Goal: Transaction & Acquisition: Purchase product/service

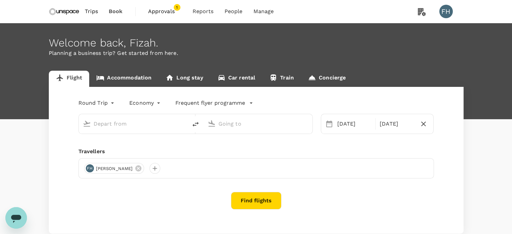
click at [133, 128] on input "text" at bounding box center [133, 123] width 80 height 10
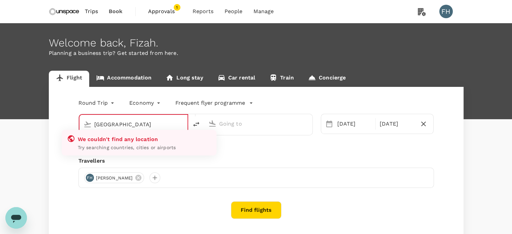
type input "Singapore Changi (SIN)"
type input "Kuala Lumpur Intl ([GEOGRAPHIC_DATA])"
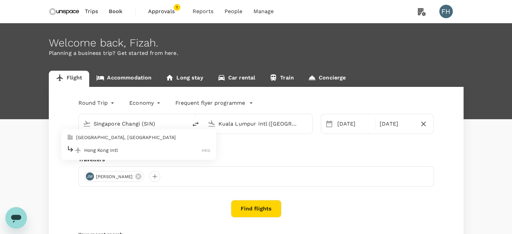
click at [119, 147] on p "Hong Kong Intl" at bounding box center [143, 150] width 118 height 7
type input "Singapore Changi (SIN)"
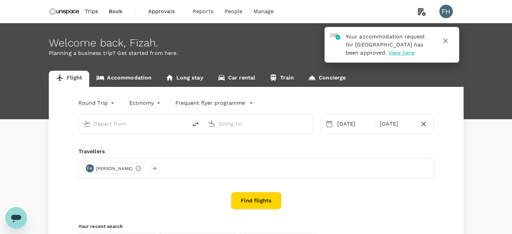
type input "Singapore Changi (SIN)"
type input "Kuala Lumpur Intl ([GEOGRAPHIC_DATA])"
click at [230, 122] on input "Kuala Lumpur Intl ([GEOGRAPHIC_DATA])" at bounding box center [258, 123] width 80 height 10
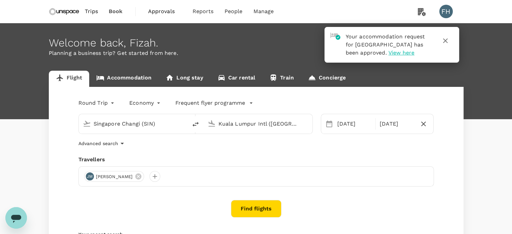
click at [169, 126] on input "Singapore Changi (SIN)" at bounding box center [133, 123] width 80 height 10
click at [137, 143] on li "Hong Kong Intl HKG" at bounding box center [138, 150] width 155 height 14
type input "Hong Kong Intl (HKG)"
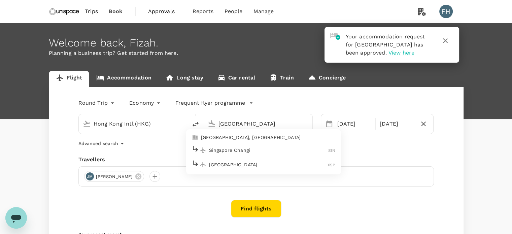
click at [227, 148] on p "Singapore Changi" at bounding box center [268, 150] width 119 height 7
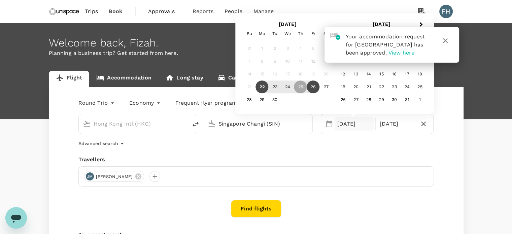
type input "Singapore Changi (SIN)"
click at [448, 39] on icon "button" at bounding box center [445, 41] width 8 height 8
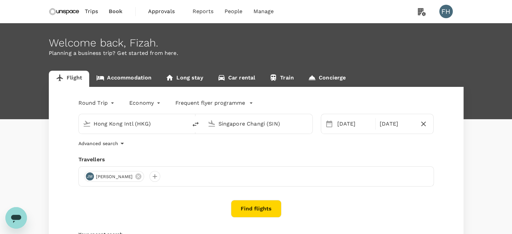
click at [351, 131] on div "[DATE] Sep" at bounding box center [377, 124] width 113 height 20
click at [355, 119] on div "[DATE]" at bounding box center [353, 123] width 39 height 13
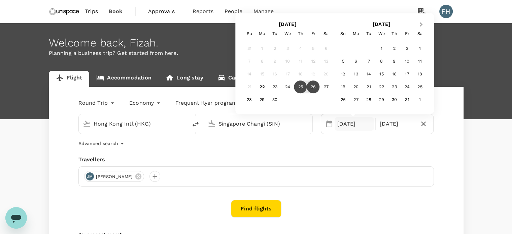
click at [421, 24] on span "Next Month" at bounding box center [421, 25] width 0 height 8
click at [419, 27] on div "Sa" at bounding box center [419, 33] width 13 height 13
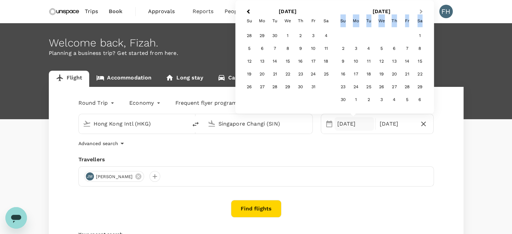
click at [421, 12] on span "Next Month" at bounding box center [421, 12] width 0 height 8
click at [406, 35] on div "5" at bounding box center [406, 35] width 13 height 13
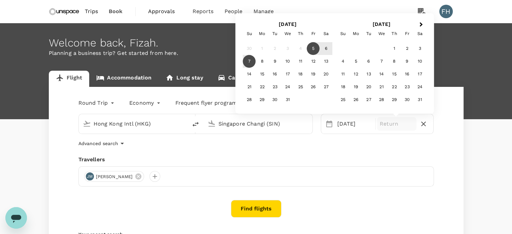
click at [250, 60] on div "7" at bounding box center [249, 61] width 13 height 13
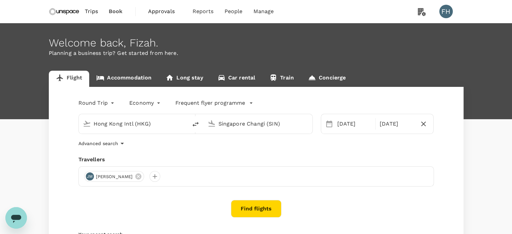
drag, startPoint x: 135, startPoint y: 176, endPoint x: 130, endPoint y: 178, distance: 5.0
click at [135, 176] on icon at bounding box center [138, 176] width 6 height 6
click at [90, 174] on div at bounding box center [89, 176] width 11 height 11
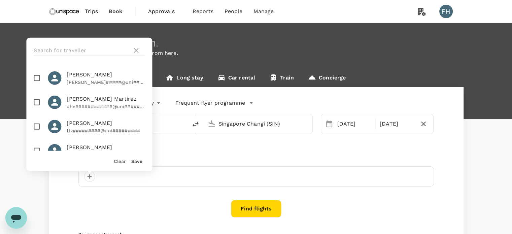
click at [70, 101] on span "[PERSON_NAME] Martirez" at bounding box center [106, 99] width 78 height 8
checkbox input "true"
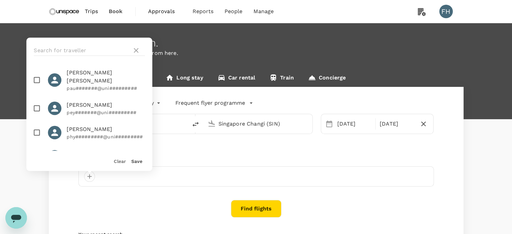
scroll to position [370, 0]
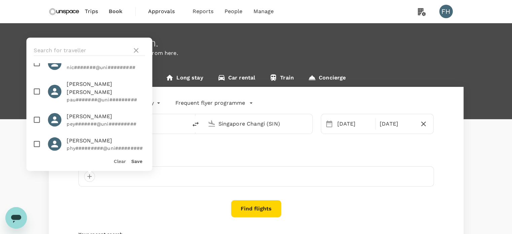
click at [85, 96] on p "pau#######@uni#########" at bounding box center [106, 99] width 78 height 7
checkbox input "true"
click at [137, 161] on button "Save" at bounding box center [136, 160] width 11 height 5
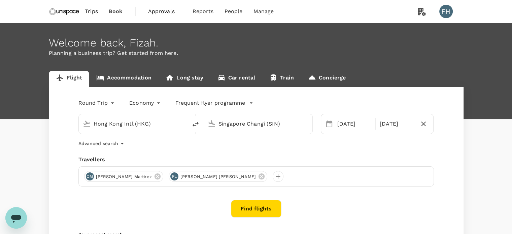
click at [255, 208] on button "Find flights" at bounding box center [256, 208] width 50 height 17
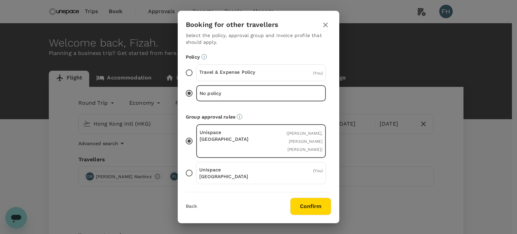
click at [273, 73] on div "Travel & Expense Policy ( You )" at bounding box center [260, 72] width 129 height 17
click at [196, 73] on input "Travel & Expense Policy ( You )" at bounding box center [189, 73] width 14 height 14
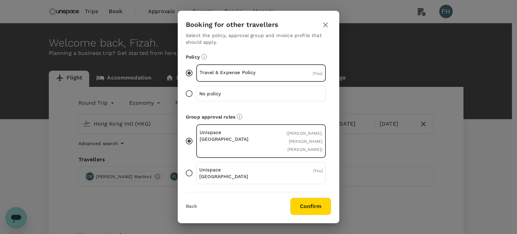
click at [307, 207] on button "Confirm" at bounding box center [310, 205] width 41 height 17
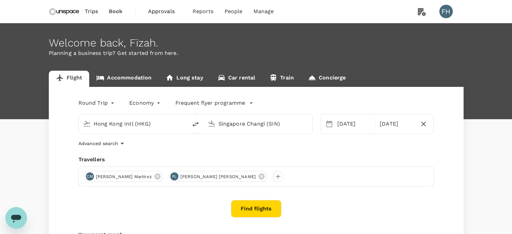
click at [268, 212] on button "Find flights" at bounding box center [256, 208] width 50 height 17
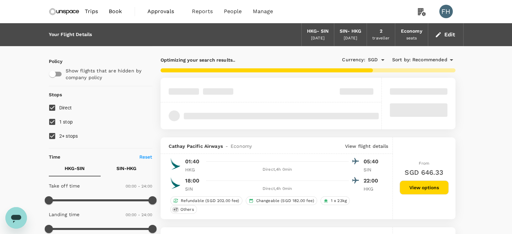
type input "1170"
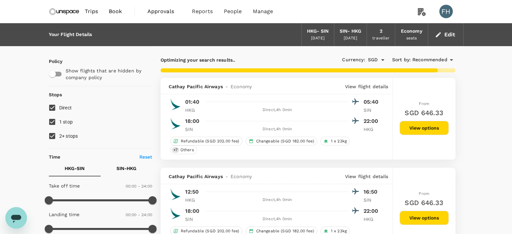
click at [67, 130] on label "2+ stops" at bounding box center [96, 136] width 102 height 14
click at [59, 130] on input "2+ stops" at bounding box center [52, 136] width 14 height 14
checkbox input "false"
click at [63, 119] on span "1 stop" at bounding box center [66, 121] width 14 height 5
click at [59, 119] on input "1 stop" at bounding box center [52, 122] width 14 height 14
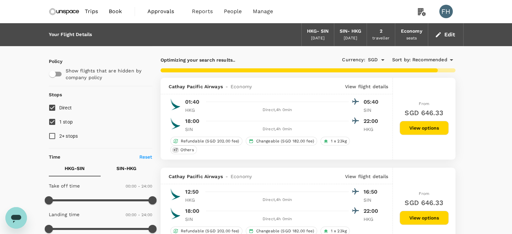
checkbox input "false"
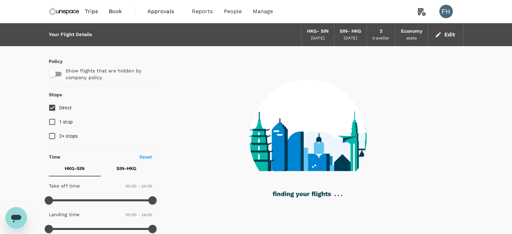
type input "1625"
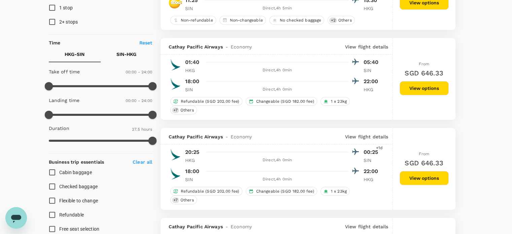
scroll to position [73, 0]
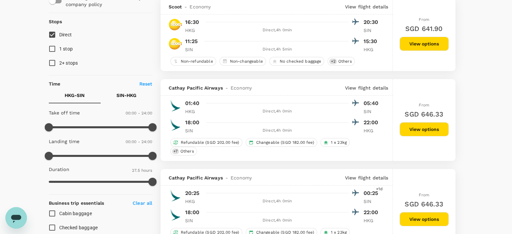
drag, startPoint x: 126, startPoint y: 97, endPoint x: 121, endPoint y: 104, distance: 8.9
click at [126, 97] on p "SIN - HKG" at bounding box center [126, 95] width 20 height 7
type input "1140"
drag, startPoint x: 49, startPoint y: 126, endPoint x: 131, endPoint y: 126, distance: 81.7
click at [131, 126] on span at bounding box center [130, 127] width 8 height 8
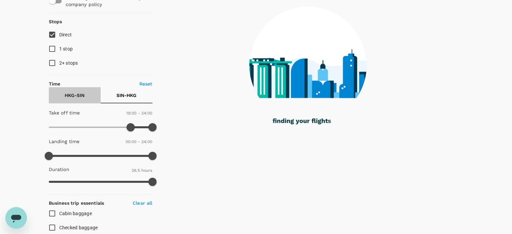
click at [87, 95] on button "HKG - SIN" at bounding box center [75, 95] width 52 height 16
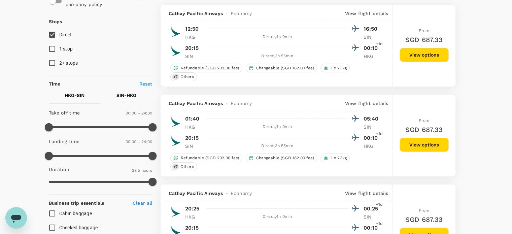
type input "SGD"
type input "540"
drag, startPoint x: 149, startPoint y: 125, endPoint x: 87, endPoint y: 123, distance: 61.9
click at [87, 123] on span at bounding box center [87, 127] width 8 height 8
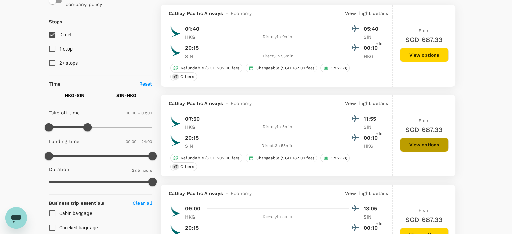
click at [435, 144] on button "View options" at bounding box center [423, 145] width 49 height 14
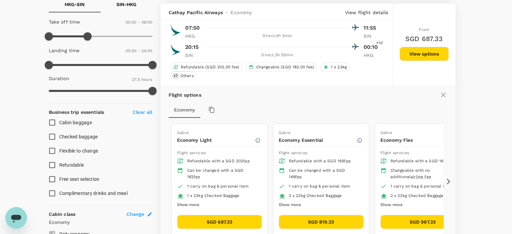
scroll to position [167, 0]
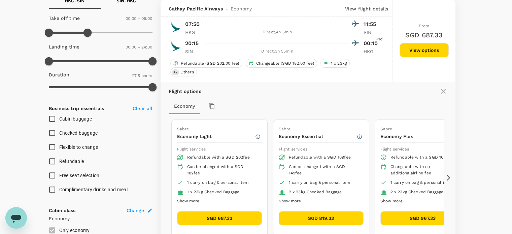
click at [204, 217] on button "SGD 687.33" at bounding box center [219, 218] width 85 height 14
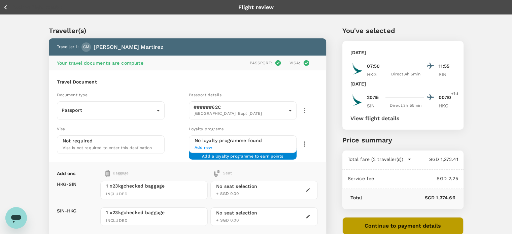
click at [373, 222] on button "Continue to payment details" at bounding box center [402, 225] width 121 height 17
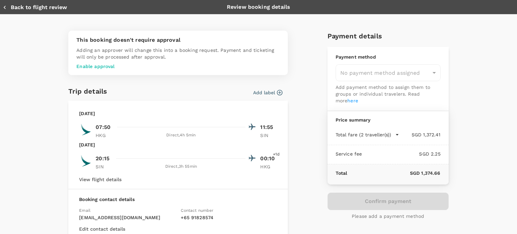
type input "9ca6ee36-36cb-4982-994b-715ae594bb55"
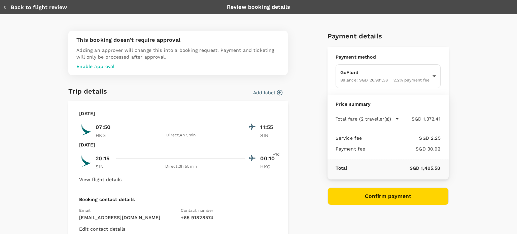
click at [440, 63] on div "Payment method GoFluid Balance : SGD 26,981.38 2.2 % payment fee 9ca6ee36-36cb-…" at bounding box center [387, 71] width 121 height 48
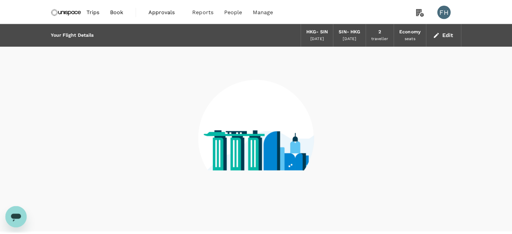
scroll to position [16, 0]
